Goal: Transaction & Acquisition: Purchase product/service

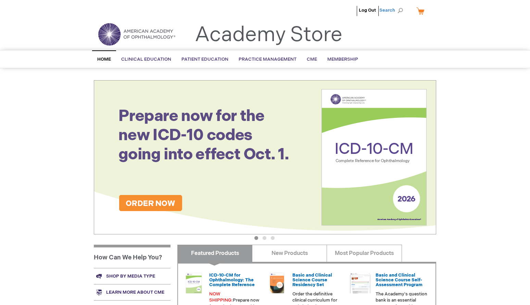
click at [404, 11] on span "Search" at bounding box center [393, 10] width 26 height 14
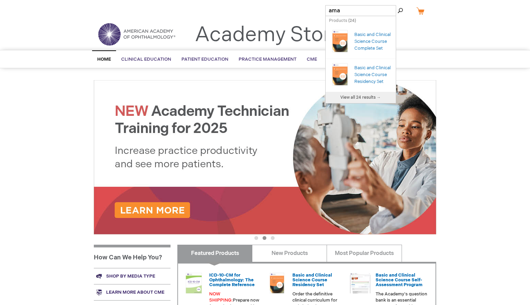
type input "ama"
click at [398, 5] on button "Search" at bounding box center [400, 10] width 5 height 11
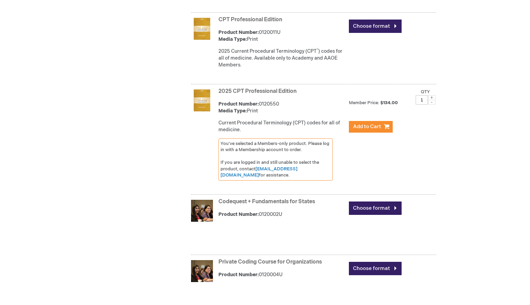
scroll to position [1469, 0]
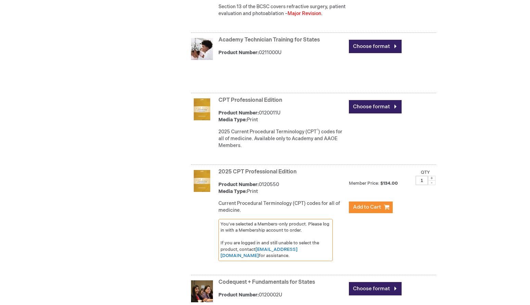
click at [209, 120] on img at bounding box center [202, 109] width 22 height 22
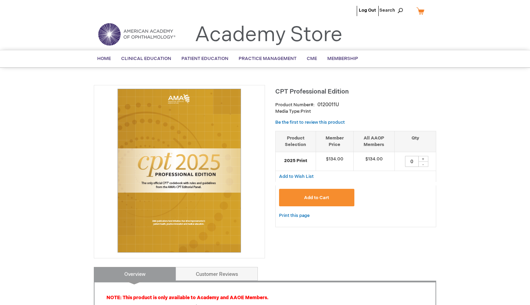
type input "0"
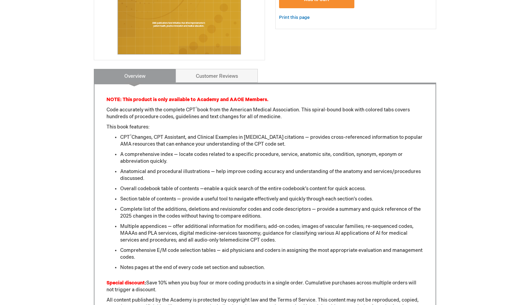
scroll to position [304, 0]
